Goal: Find specific page/section: Find specific page/section

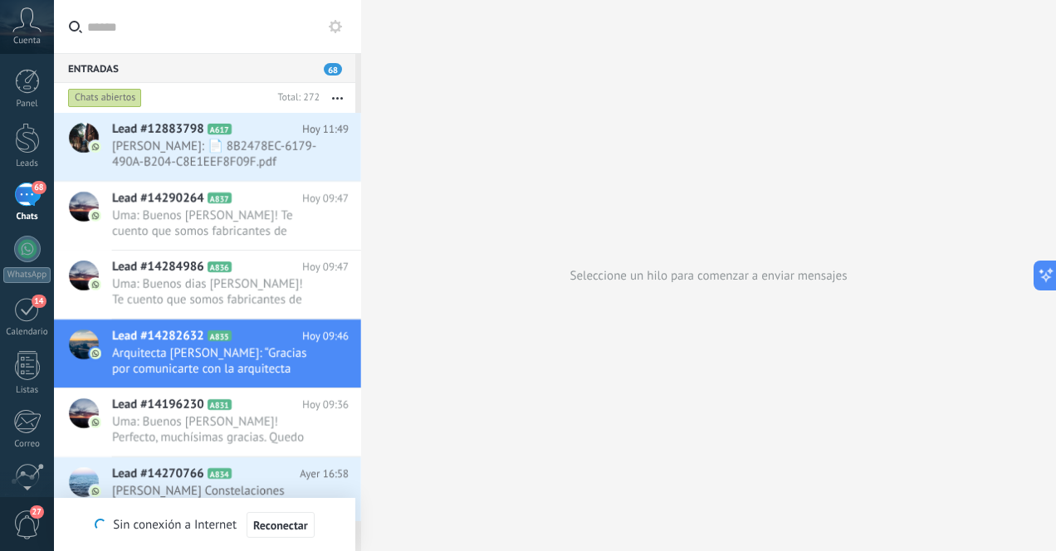
scroll to position [187, 0]
click at [30, 141] on div at bounding box center [27, 138] width 25 height 31
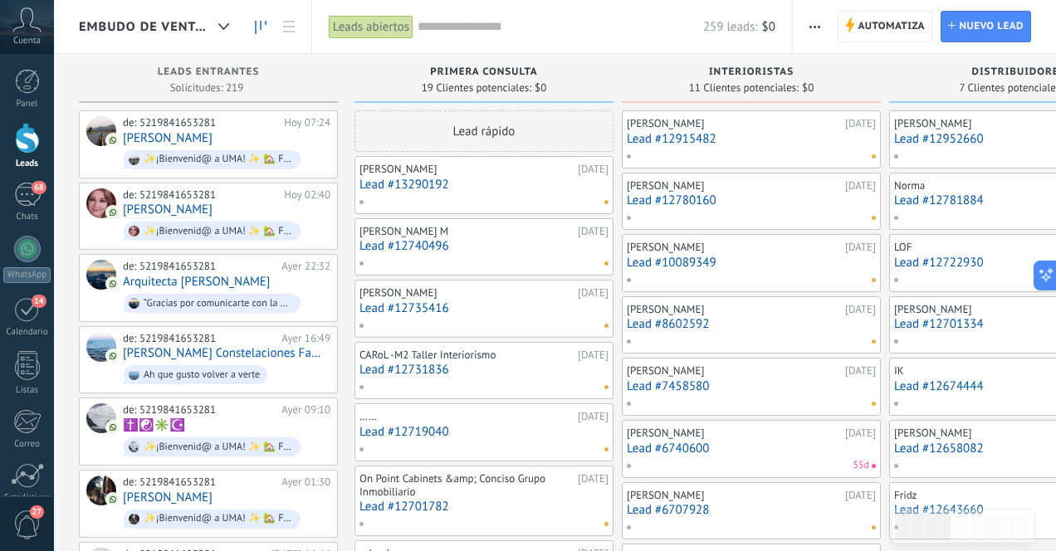
scroll to position [187, 0]
click at [23, 207] on link "68 Chats" at bounding box center [27, 203] width 54 height 40
